Goal: Navigation & Orientation: Go to known website

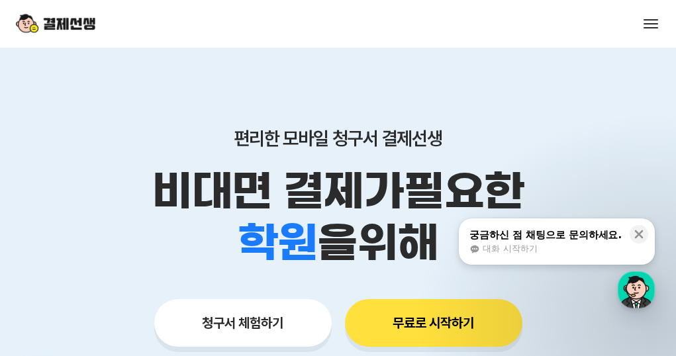
click at [0, 0] on button "시작하기" at bounding box center [0, 0] width 0 height 0
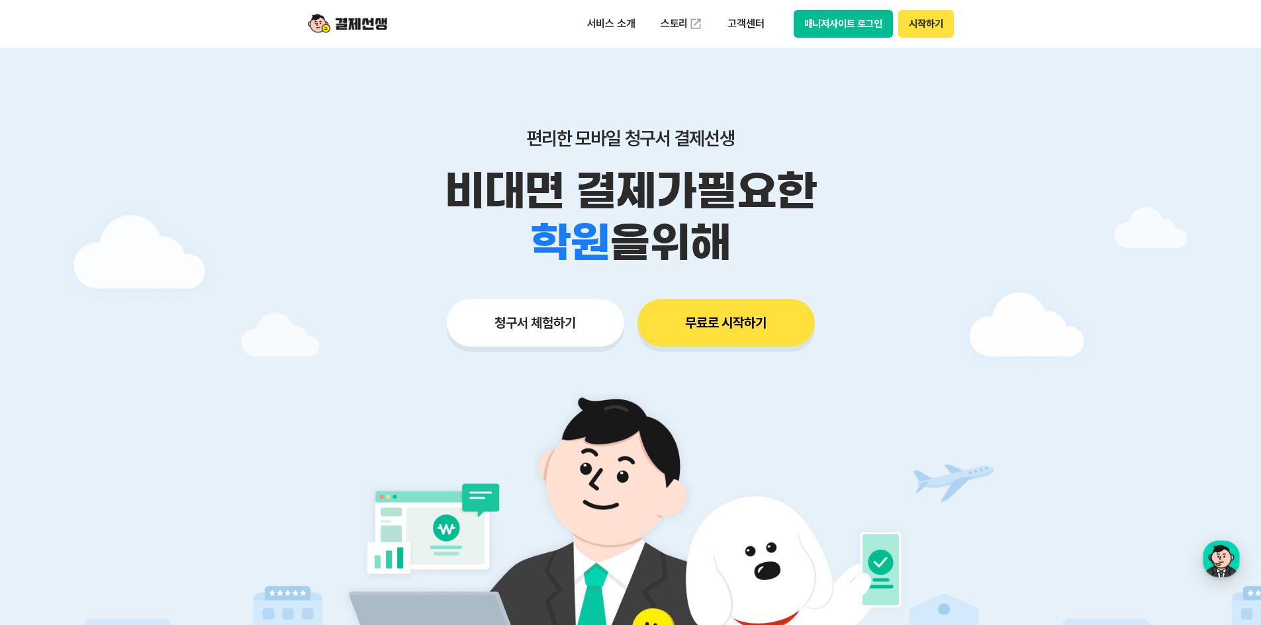
click at [675, 22] on button "매니저사이트 로그인" at bounding box center [844, 24] width 100 height 28
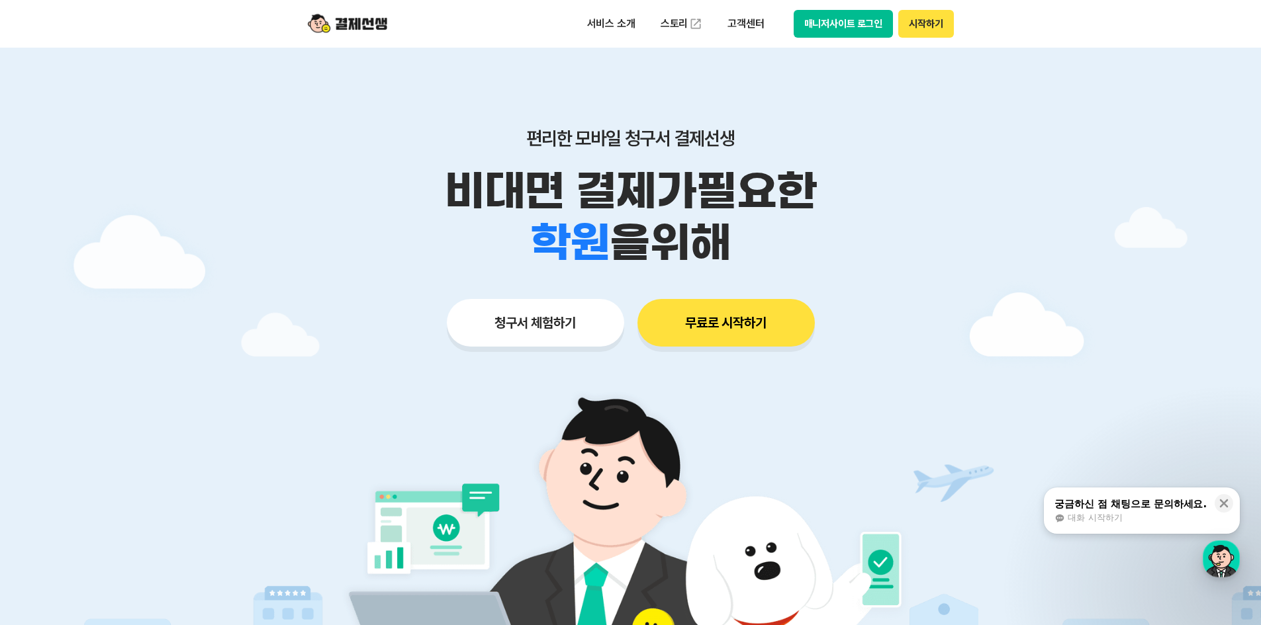
click at [848, 30] on button "매니저사이트 로그인" at bounding box center [844, 24] width 100 height 28
